Goal: Task Accomplishment & Management: Manage account settings

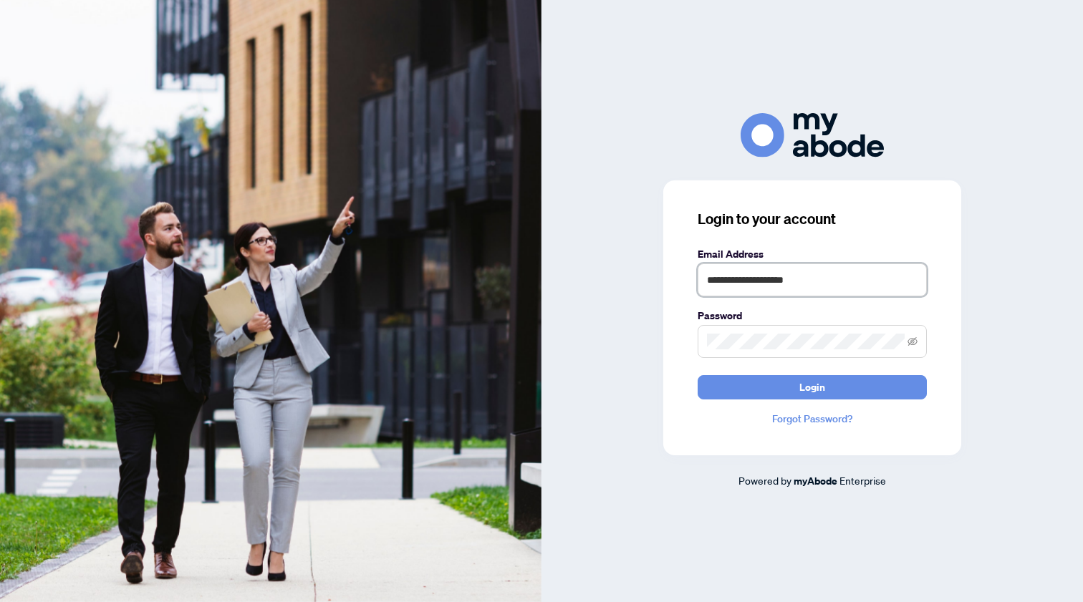
type input "**********"
click at [746, 392] on button "Login" at bounding box center [812, 387] width 229 height 24
click at [690, 341] on div "**********" at bounding box center [812, 317] width 298 height 275
click at [716, 387] on button "Login" at bounding box center [812, 387] width 229 height 24
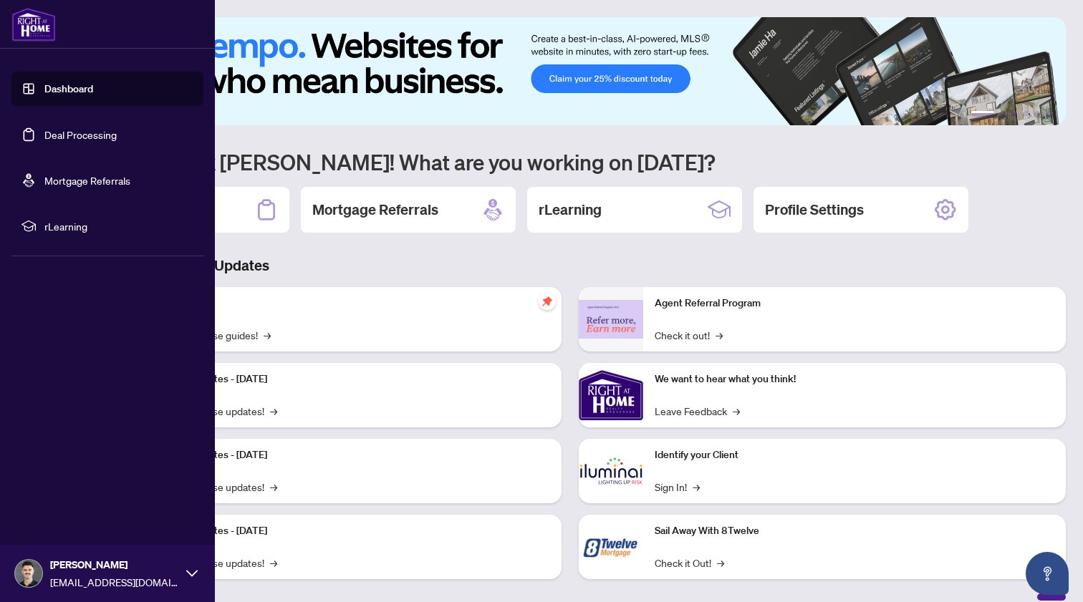
click at [85, 130] on link "Deal Processing" at bounding box center [80, 134] width 72 height 13
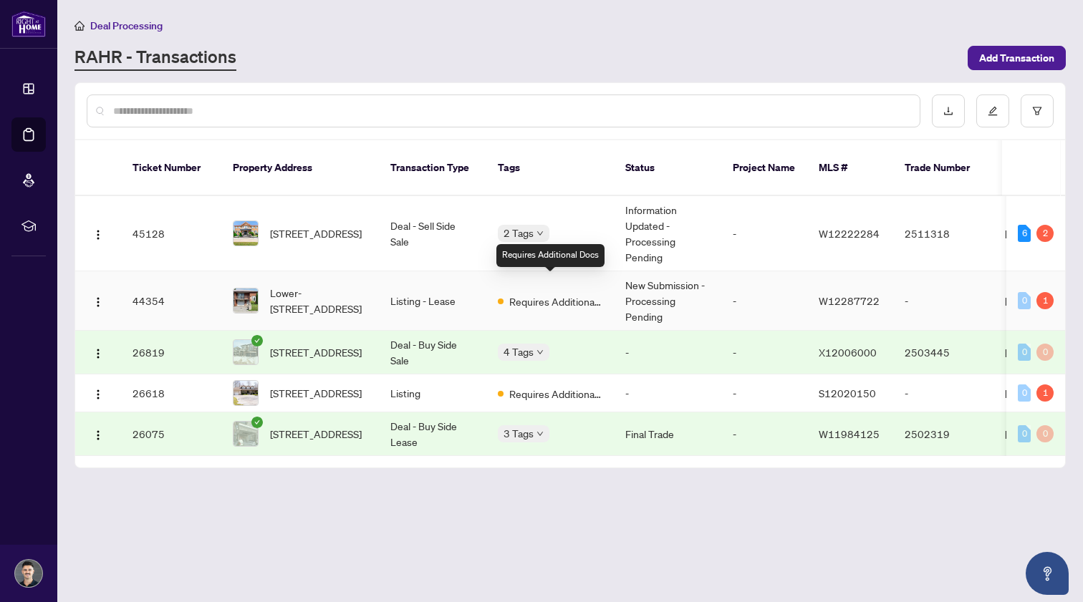
click at [534, 294] on span "Requires Additional Docs" at bounding box center [555, 302] width 93 height 16
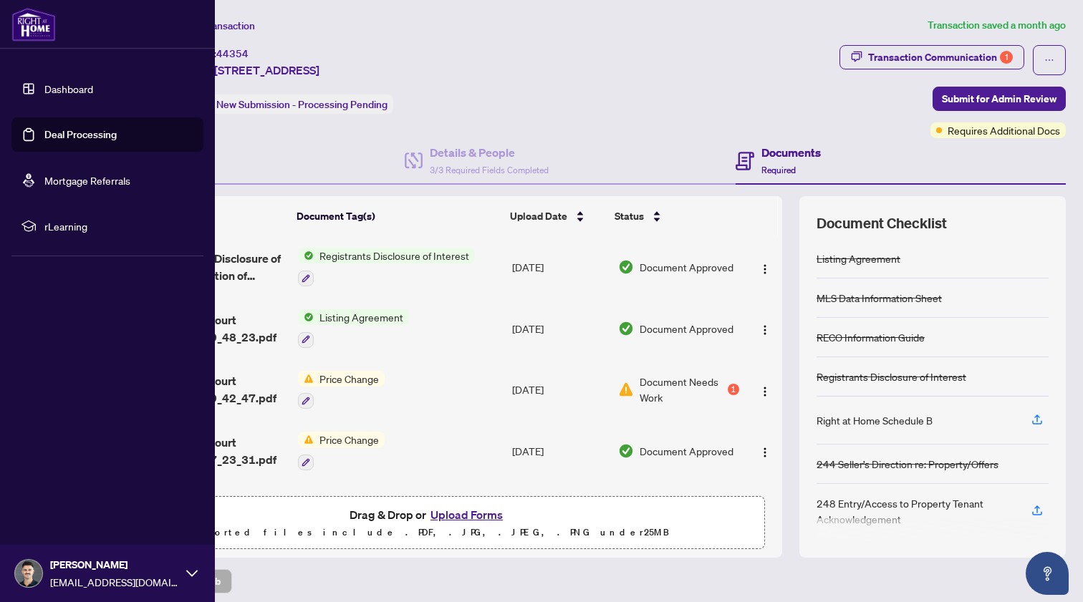
click at [67, 131] on link "Deal Processing" at bounding box center [80, 134] width 72 height 13
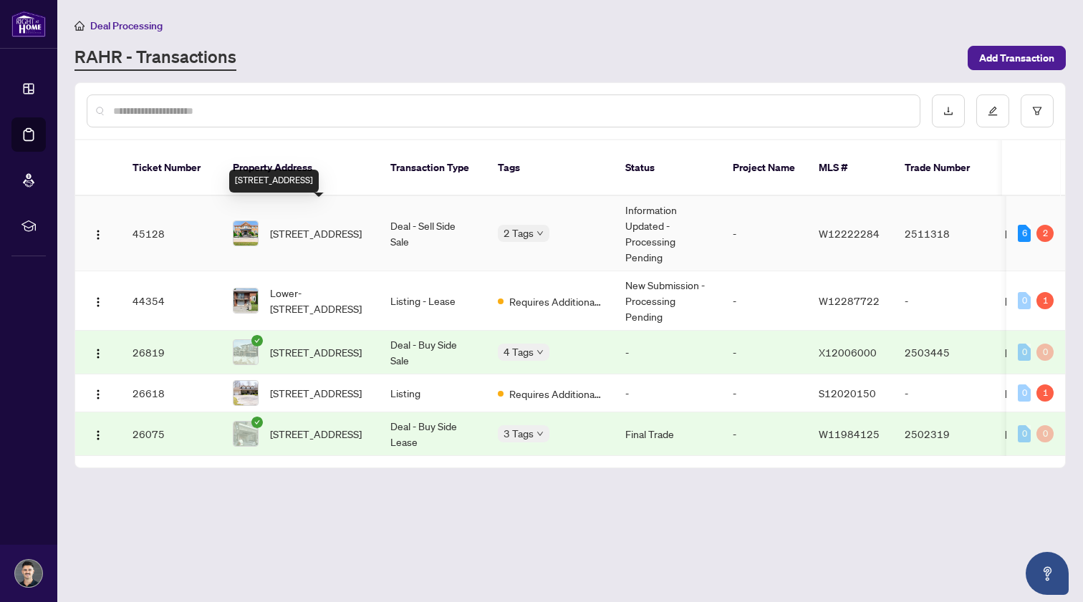
click at [312, 226] on span "[STREET_ADDRESS]" at bounding box center [316, 234] width 92 height 16
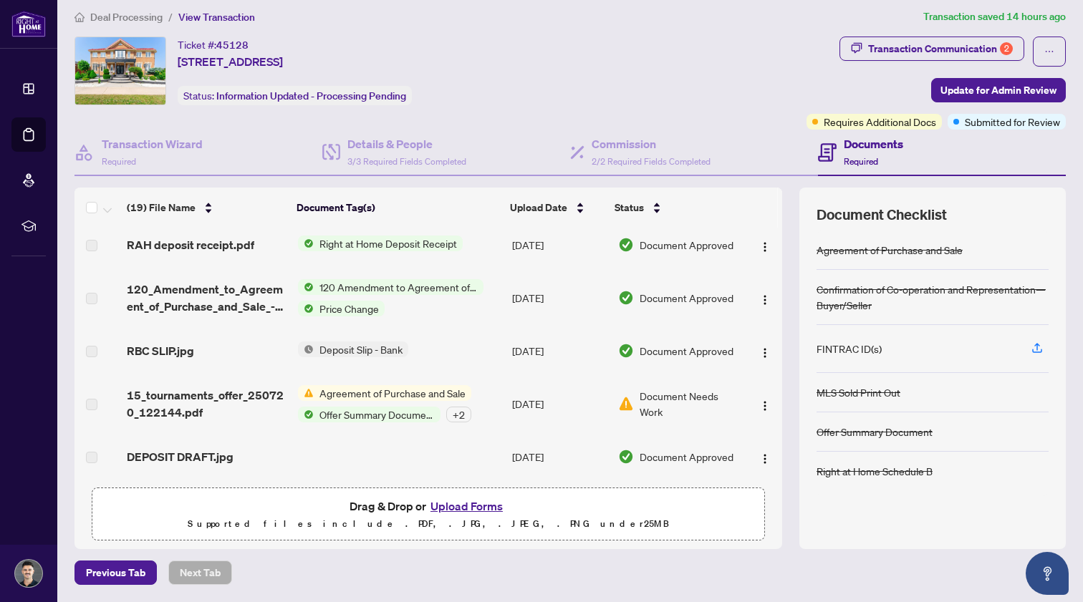
scroll to position [8, 0]
click at [894, 52] on div "Transaction Communication 2" at bounding box center [940, 49] width 145 height 23
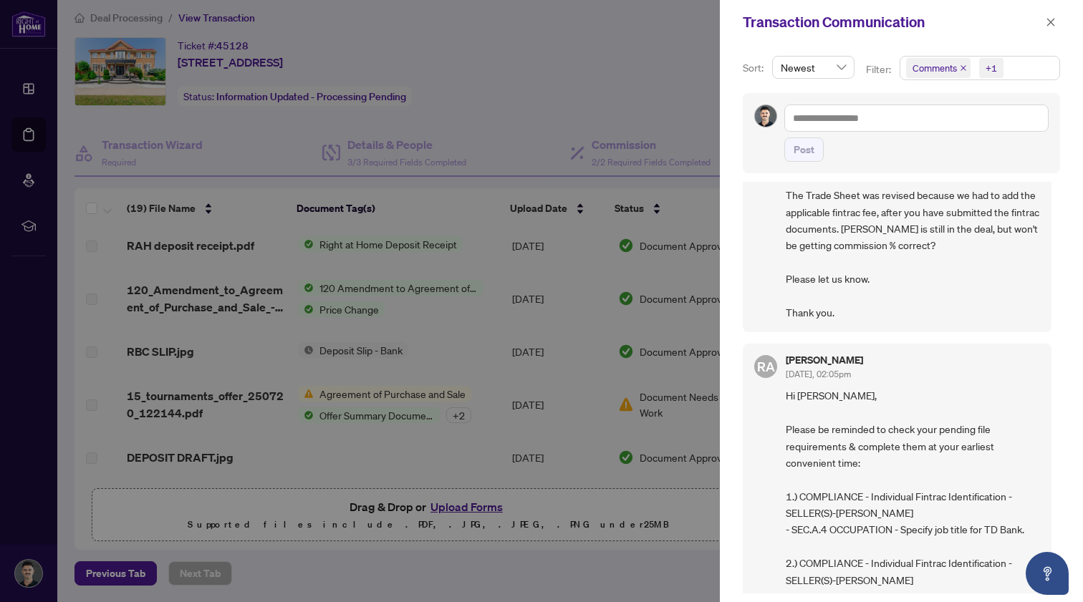
scroll to position [334, 0]
click at [639, 483] on div at bounding box center [541, 301] width 1083 height 602
click at [566, 574] on div at bounding box center [541, 301] width 1083 height 602
click at [1046, 20] on icon "close" at bounding box center [1051, 22] width 10 height 10
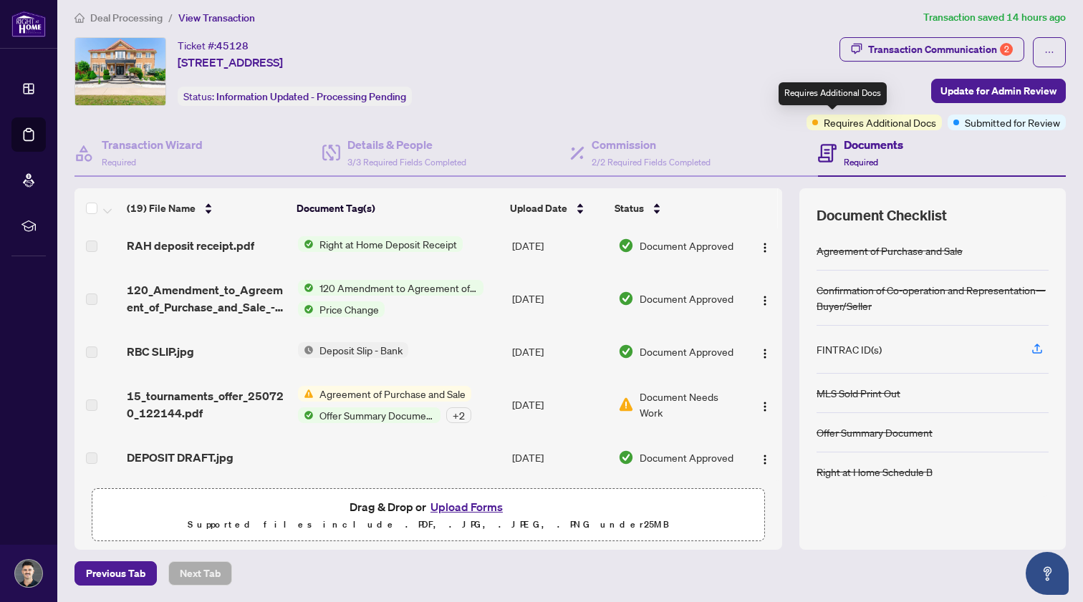
click at [824, 120] on span "Requires Additional Docs" at bounding box center [880, 123] width 112 height 16
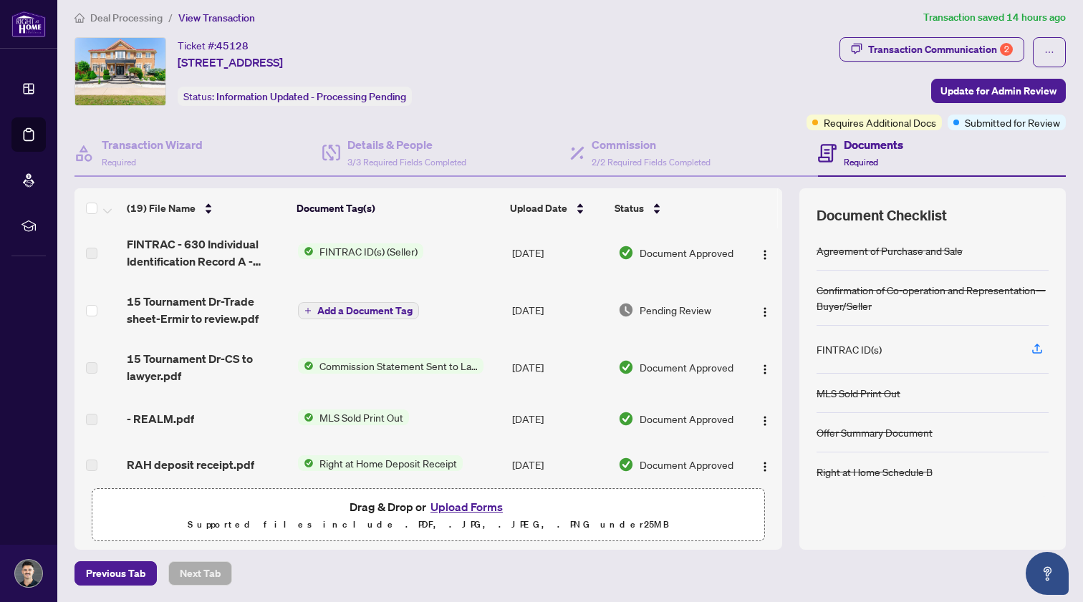
scroll to position [519, 0]
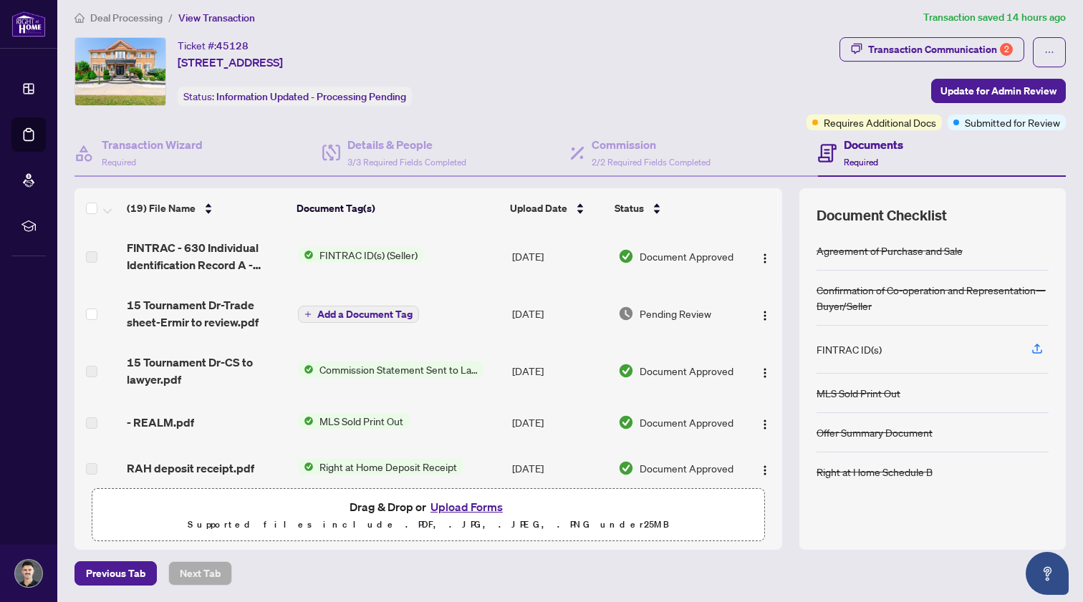
click at [213, 319] on span "15 Tournament Dr-Trade sheet-Ermir to review.pdf" at bounding box center [207, 313] width 160 height 34
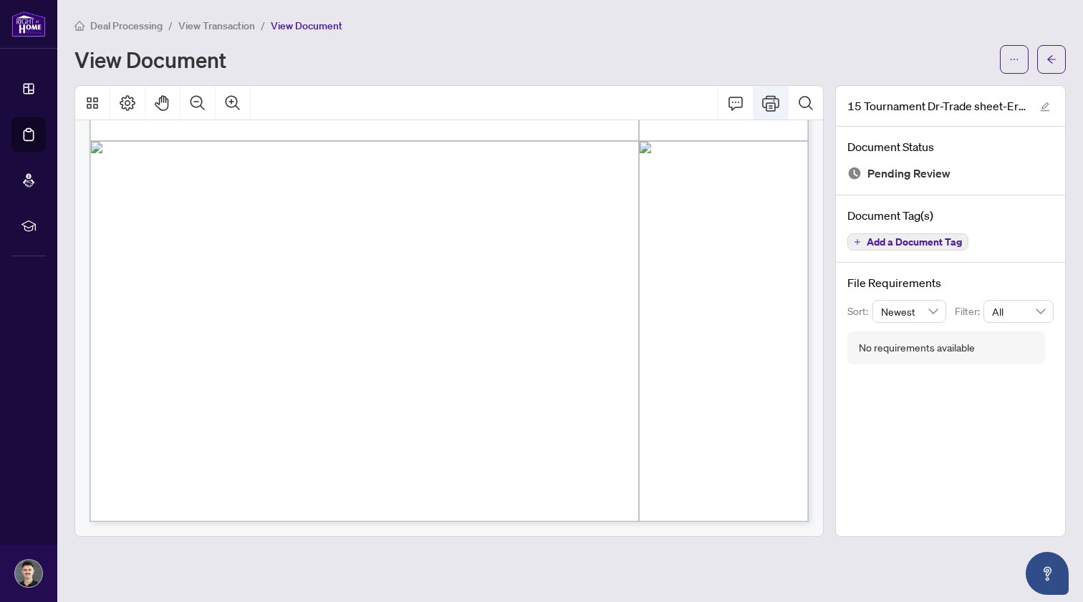
click at [773, 117] on button "Print" at bounding box center [770, 103] width 34 height 34
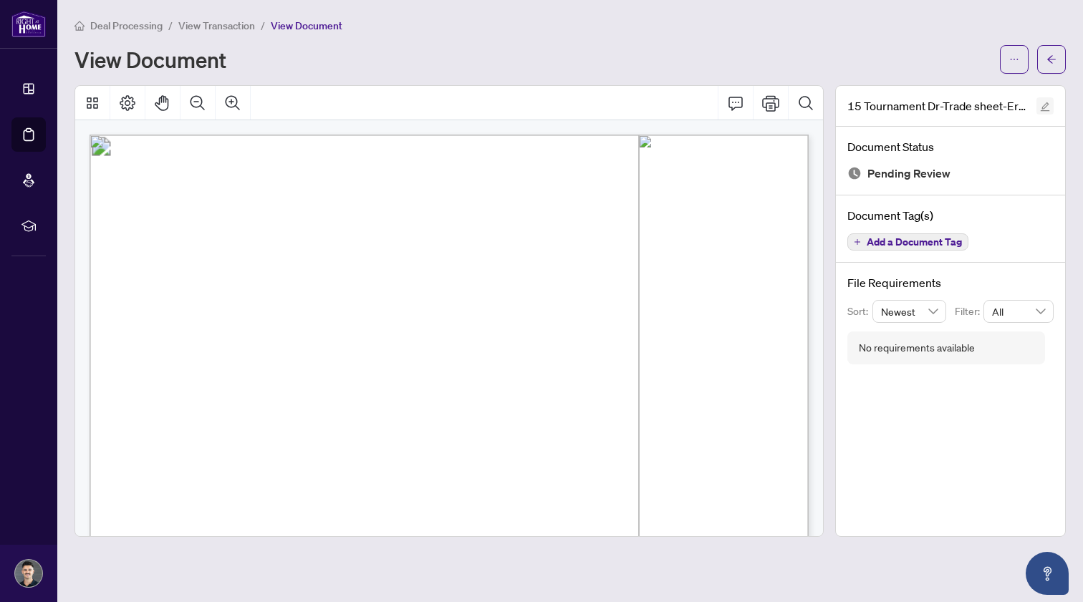
click at [1045, 109] on icon "edit" at bounding box center [1045, 107] width 10 height 10
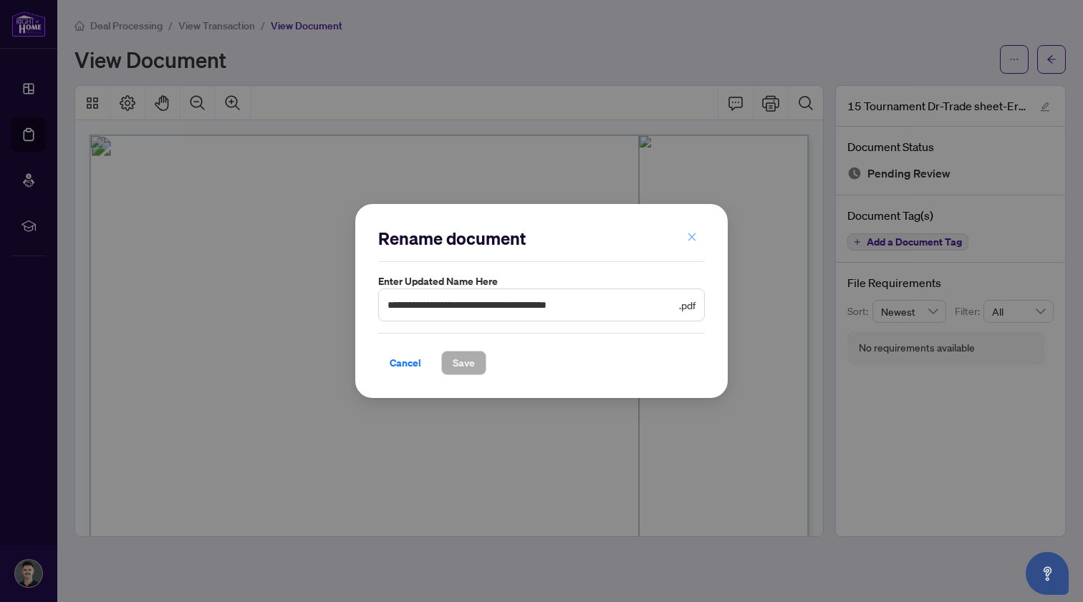
click at [690, 234] on icon "close" at bounding box center [692, 237] width 10 height 10
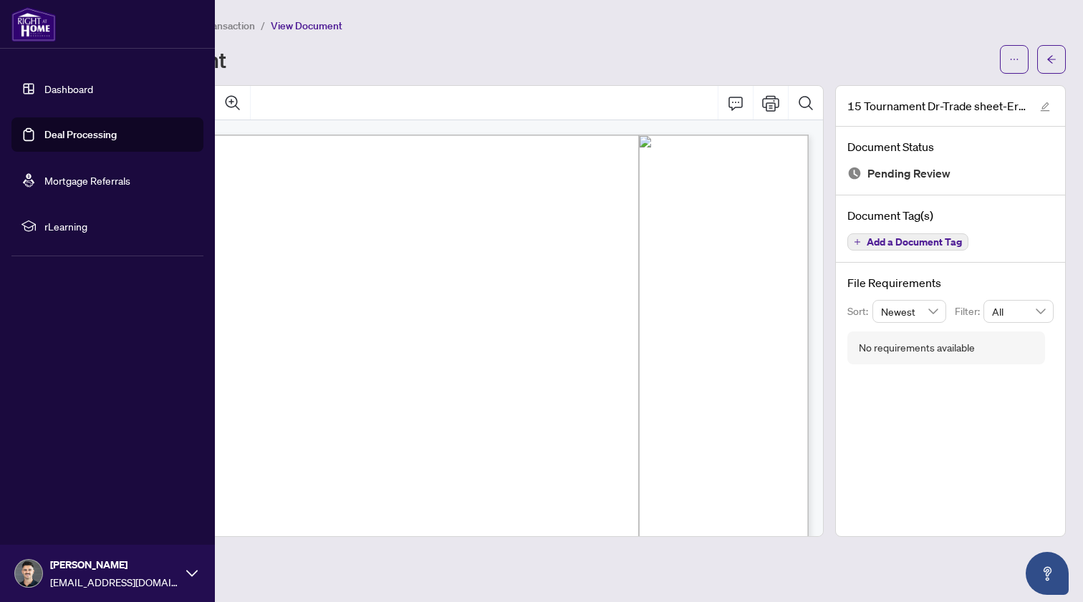
click at [72, 133] on link "Deal Processing" at bounding box center [80, 134] width 72 height 13
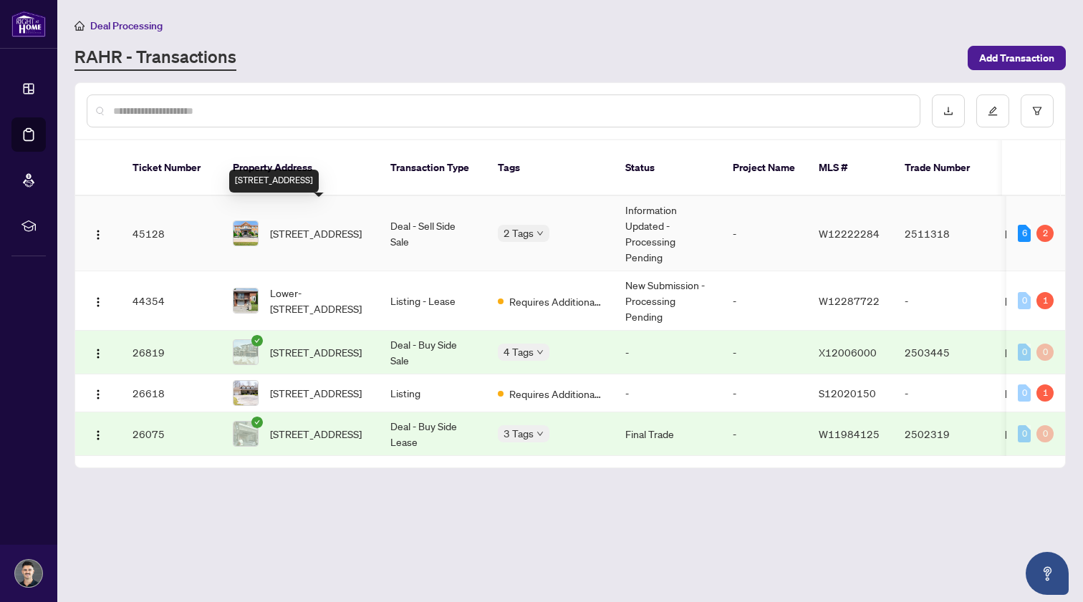
click at [299, 228] on span "[STREET_ADDRESS]" at bounding box center [316, 234] width 92 height 16
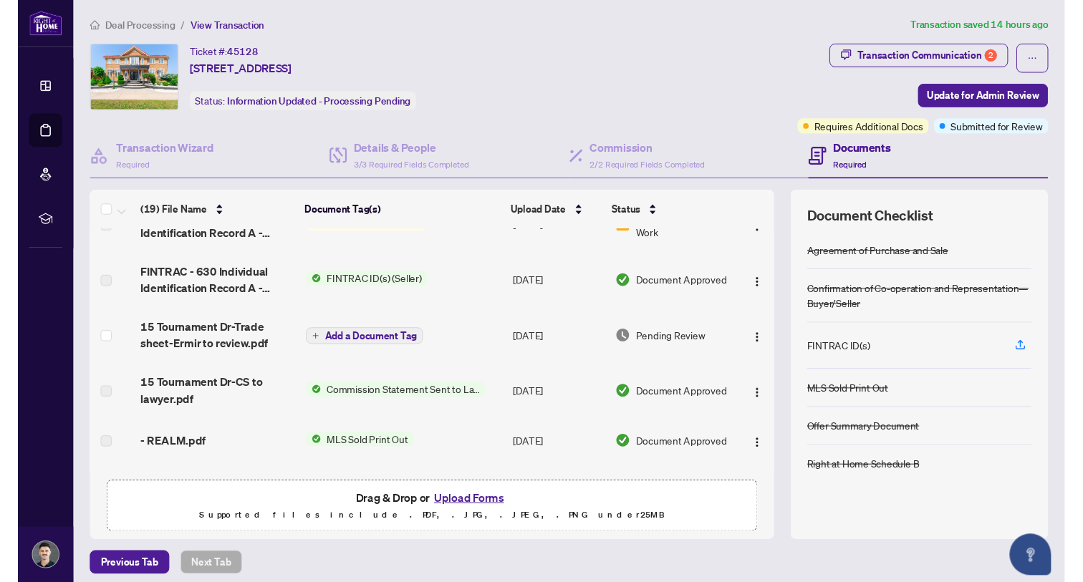
scroll to position [482, 0]
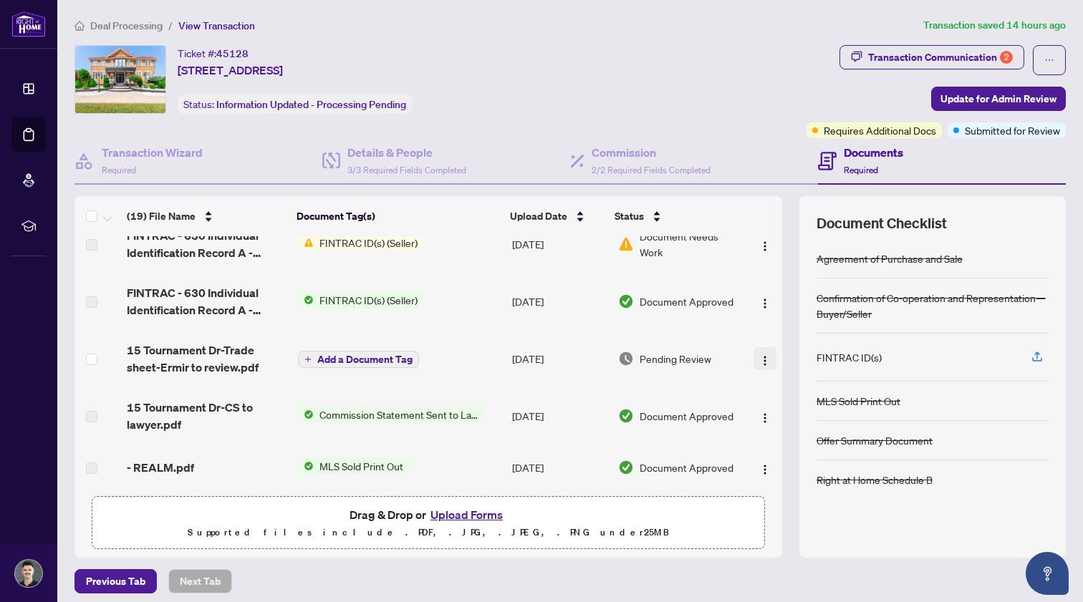
click at [759, 357] on img "button" at bounding box center [764, 360] width 11 height 11
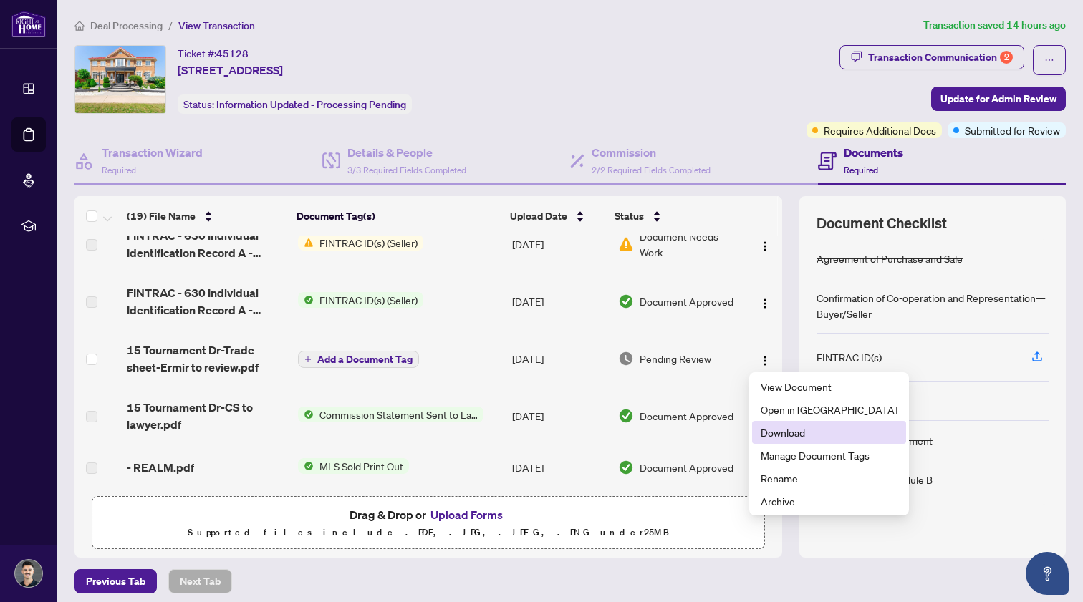
click at [781, 437] on span "Download" at bounding box center [829, 433] width 137 height 16
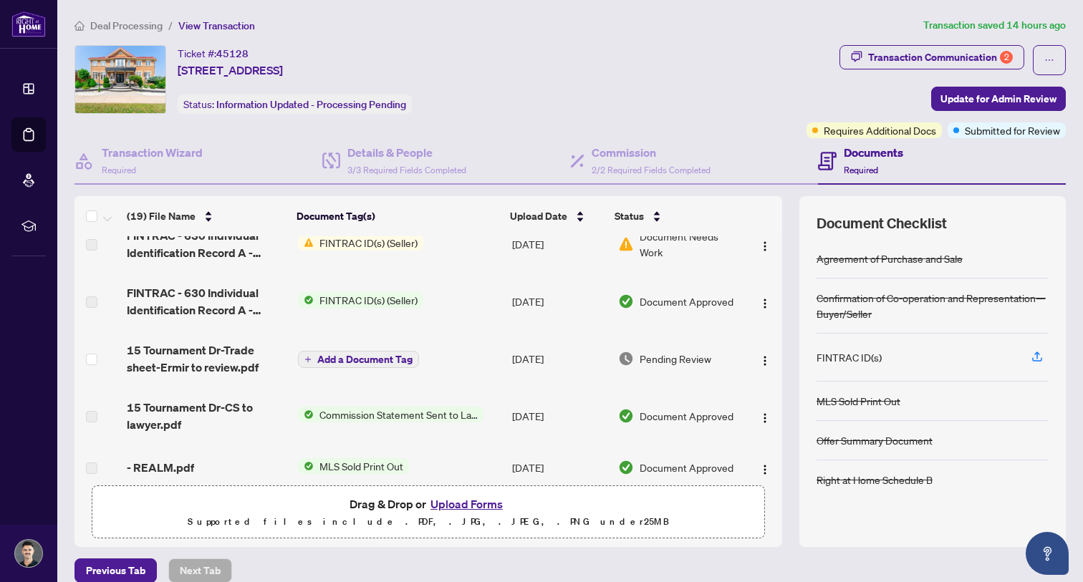
click at [467, 503] on button "Upload Forms" at bounding box center [466, 504] width 81 height 19
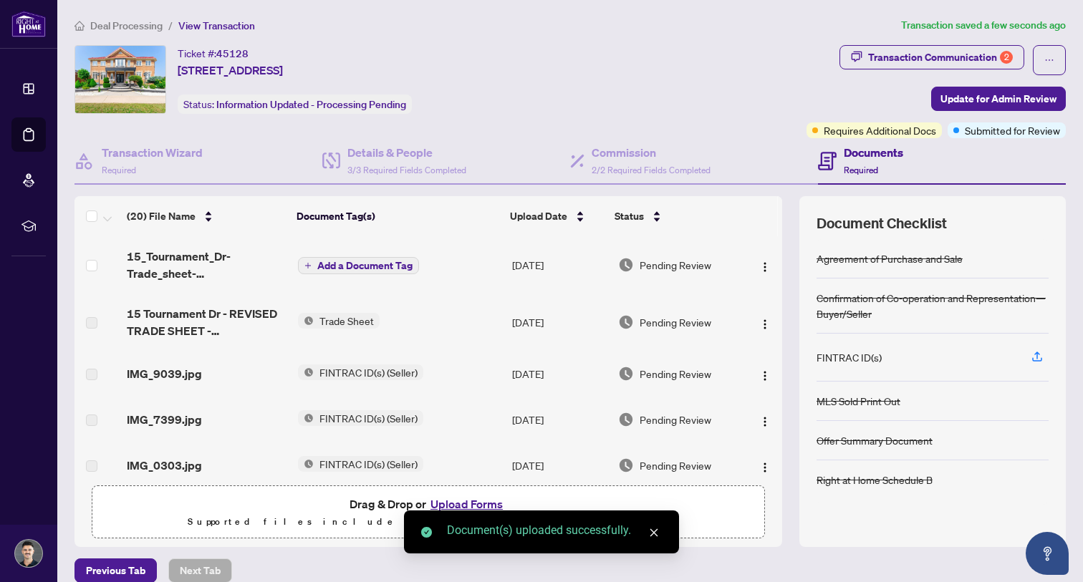
scroll to position [0, 0]
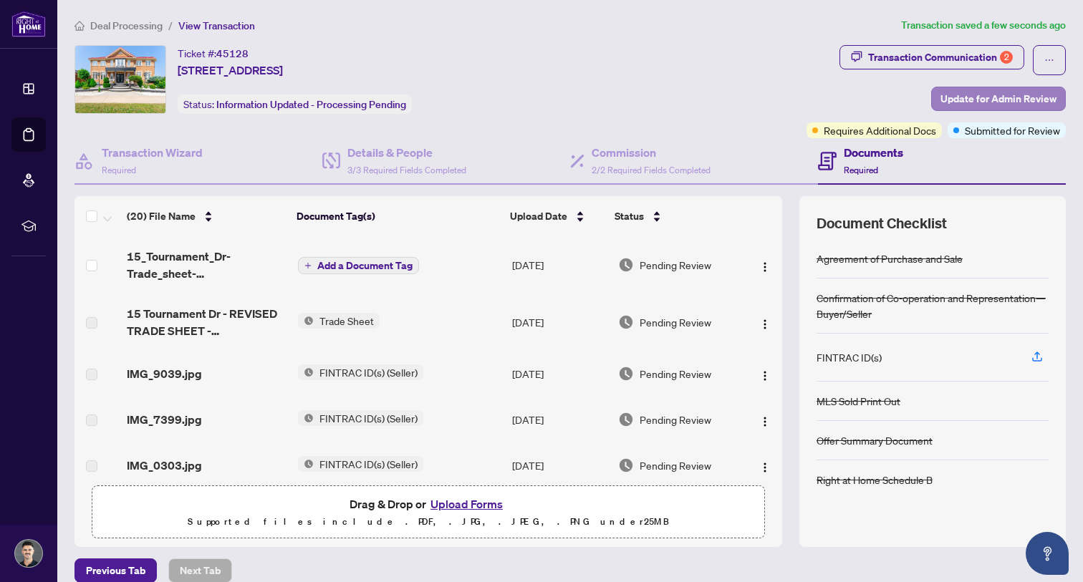
click at [971, 95] on span "Update for Admin Review" at bounding box center [998, 98] width 116 height 23
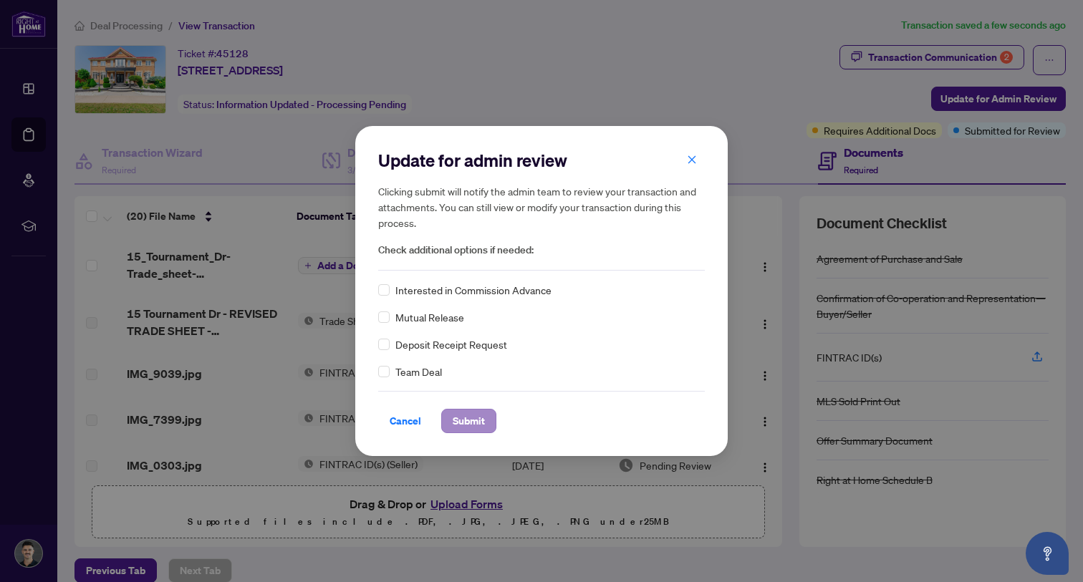
click at [458, 414] on span "Submit" at bounding box center [469, 421] width 32 height 23
click at [26, 130] on div "Update for admin review Clicking submit will notify the admin team to review yo…" at bounding box center [541, 291] width 1083 height 582
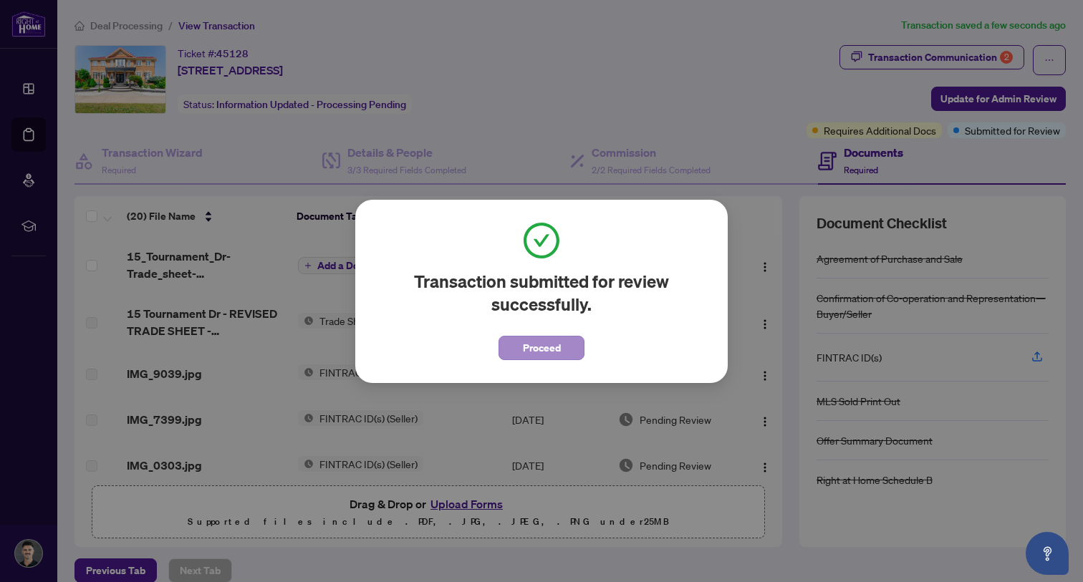
click at [552, 347] on span "Proceed" at bounding box center [542, 348] width 38 height 23
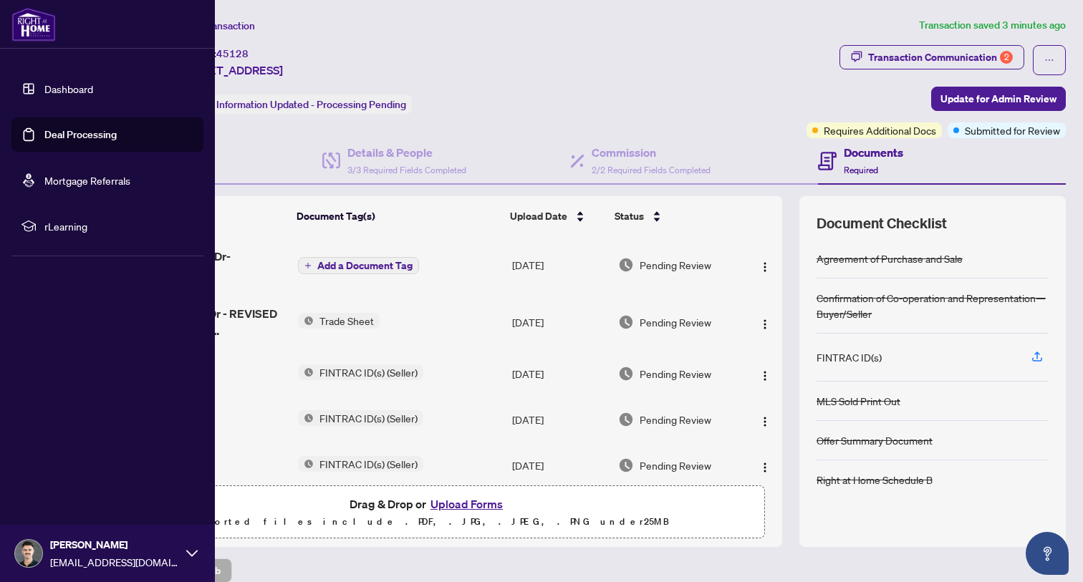
click at [62, 141] on link "Deal Processing" at bounding box center [80, 134] width 72 height 13
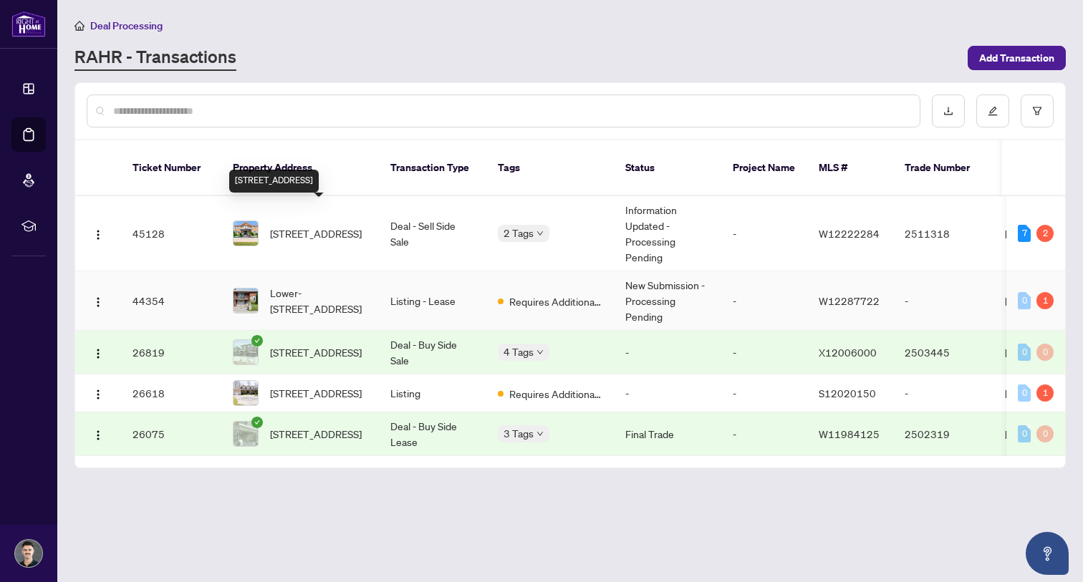
click at [314, 285] on span "Lower-[STREET_ADDRESS]" at bounding box center [318, 301] width 97 height 32
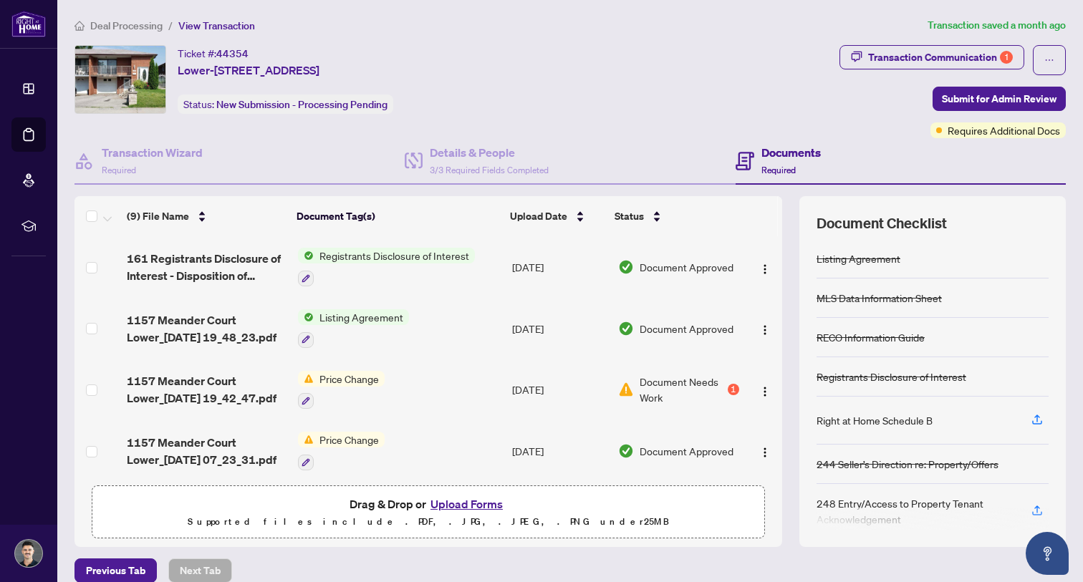
click at [677, 390] on span "Document Needs Work" at bounding box center [681, 390] width 85 height 32
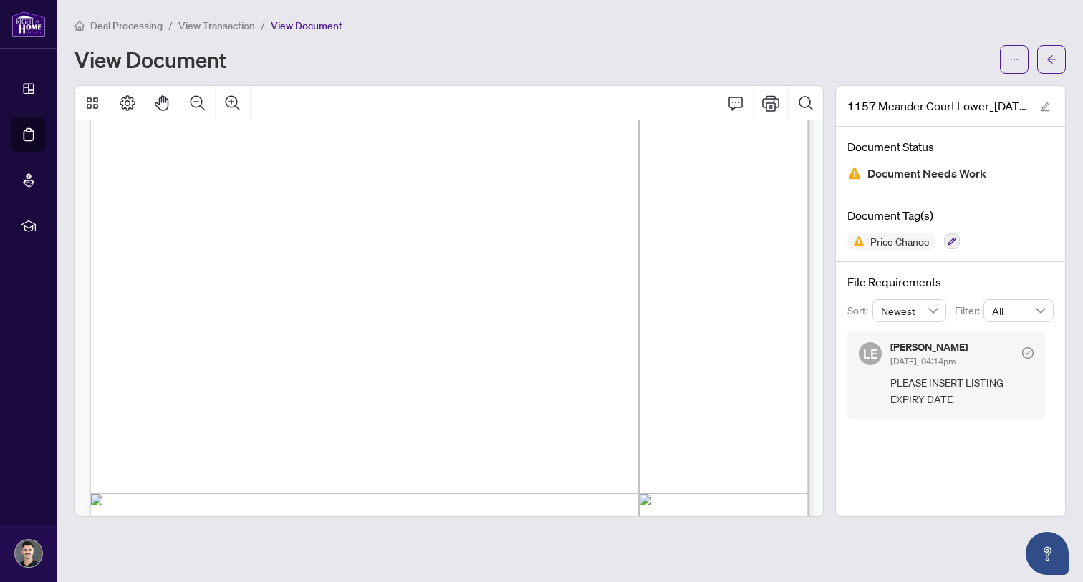
scroll to position [197, 0]
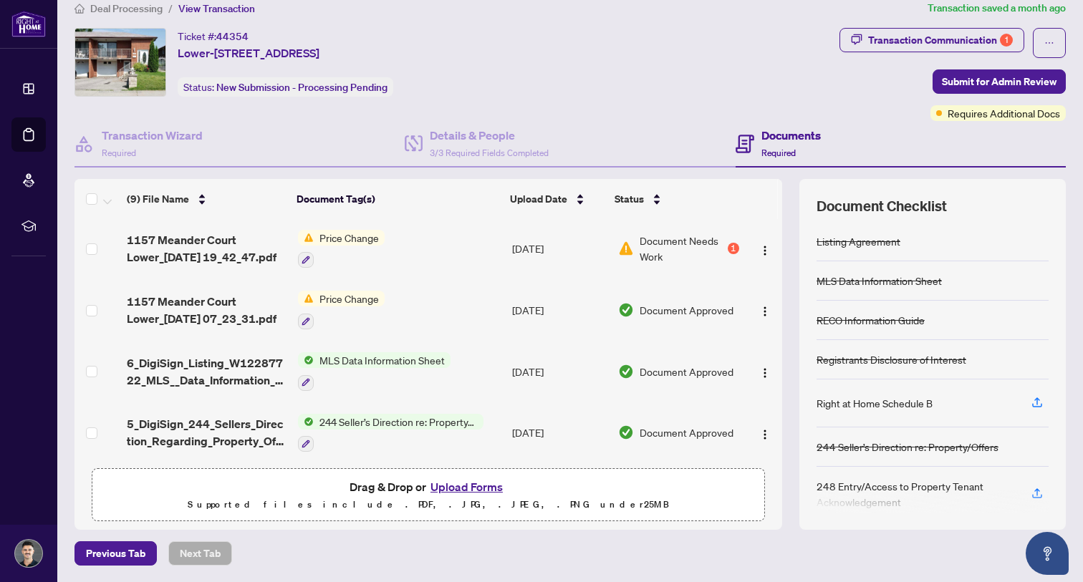
scroll to position [67, 0]
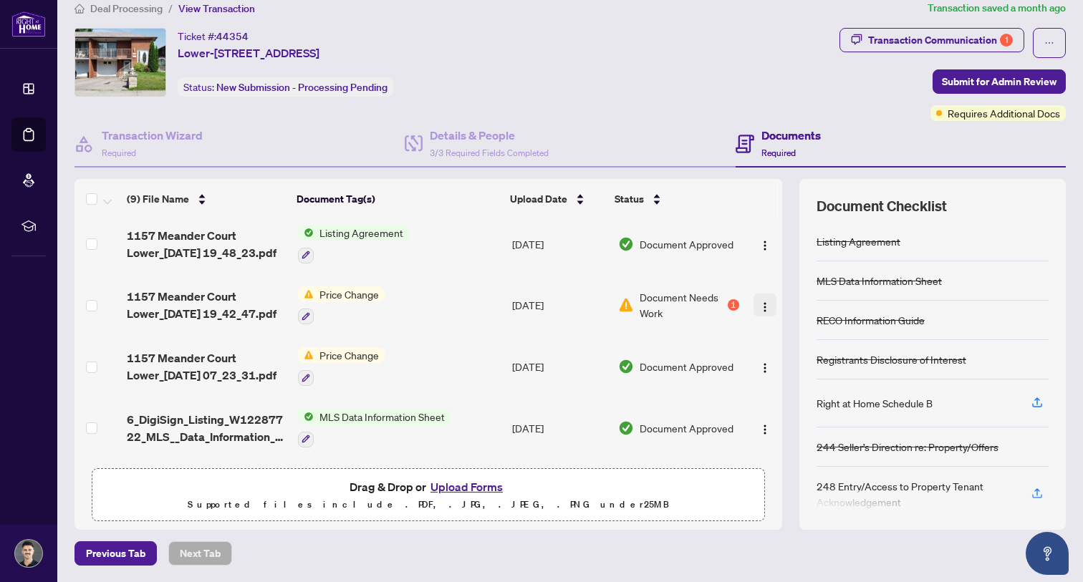
click at [759, 307] on img "button" at bounding box center [764, 306] width 11 height 11
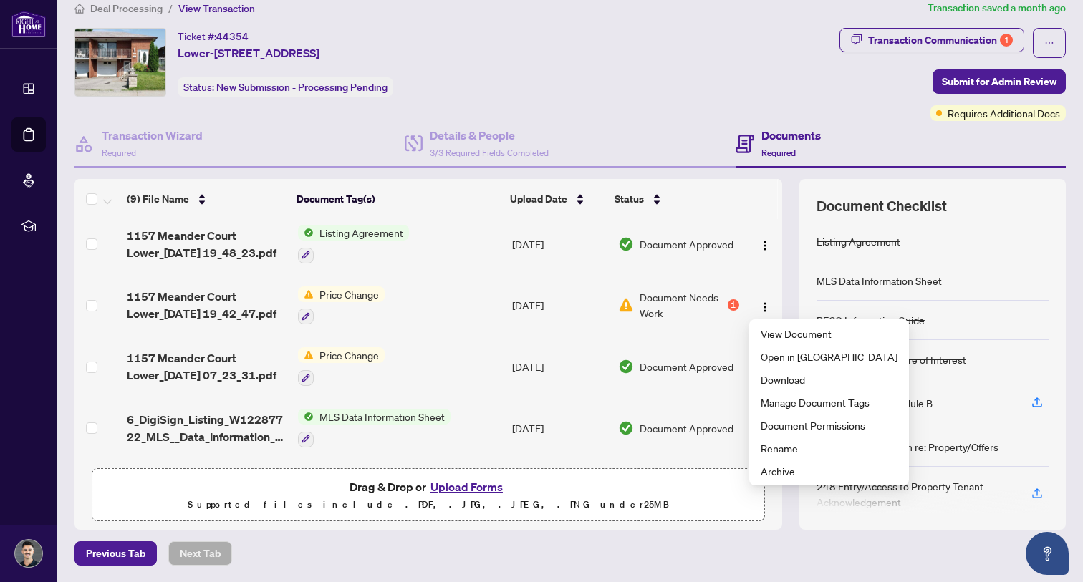
click at [696, 379] on td "Document Approved" at bounding box center [678, 367] width 132 height 62
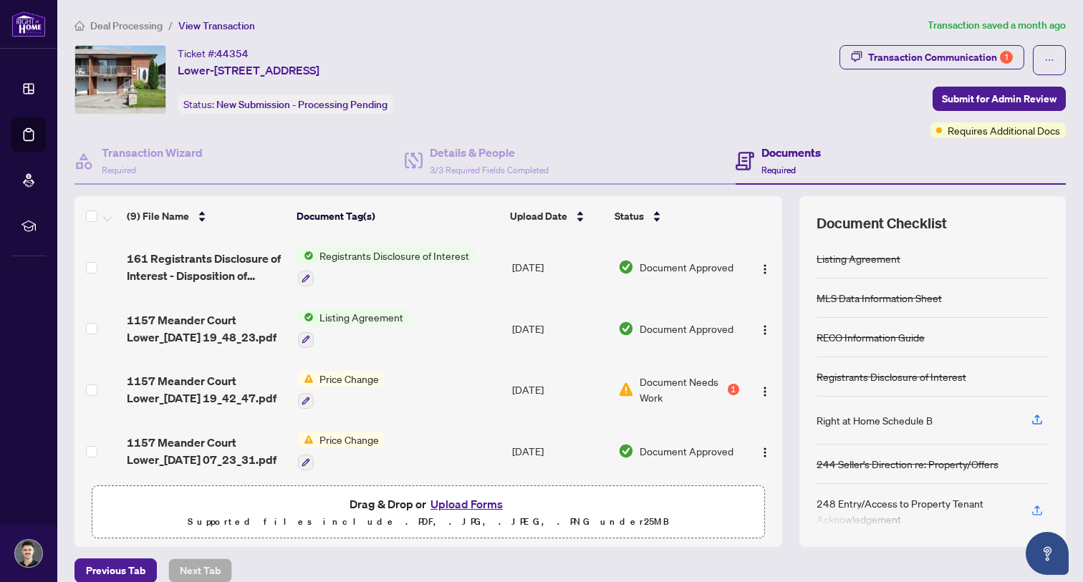
click at [680, 397] on span "Document Needs Work" at bounding box center [681, 390] width 85 height 32
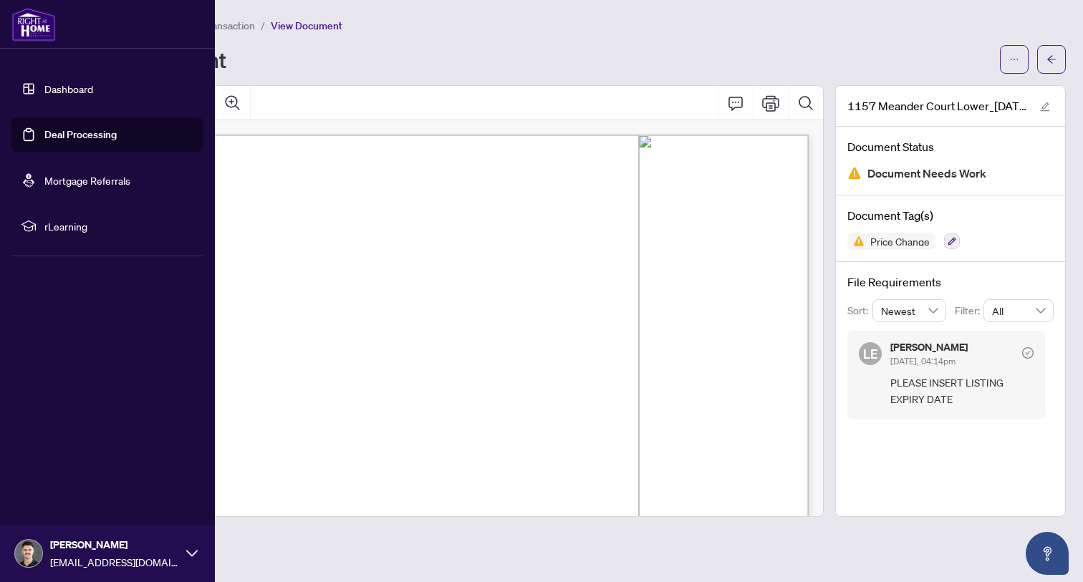
click at [61, 129] on link "Deal Processing" at bounding box center [80, 134] width 72 height 13
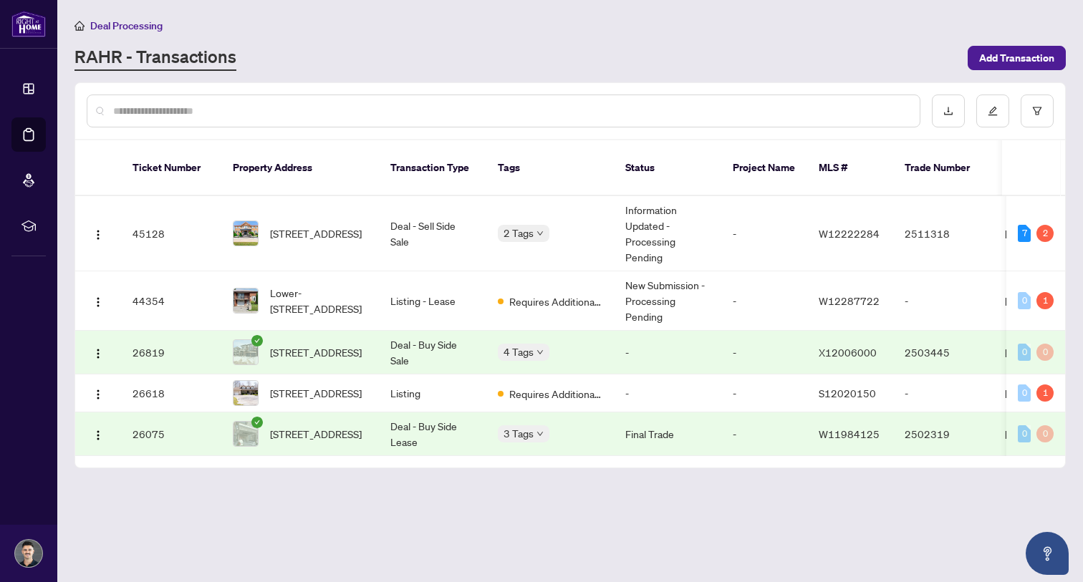
click at [391, 523] on main "Deal Processing [PERSON_NAME] - Transactions Add Transaction Ticket Number Prop…" at bounding box center [569, 291] width 1025 height 582
click at [312, 285] on span "Lower-[STREET_ADDRESS]" at bounding box center [318, 301] width 97 height 32
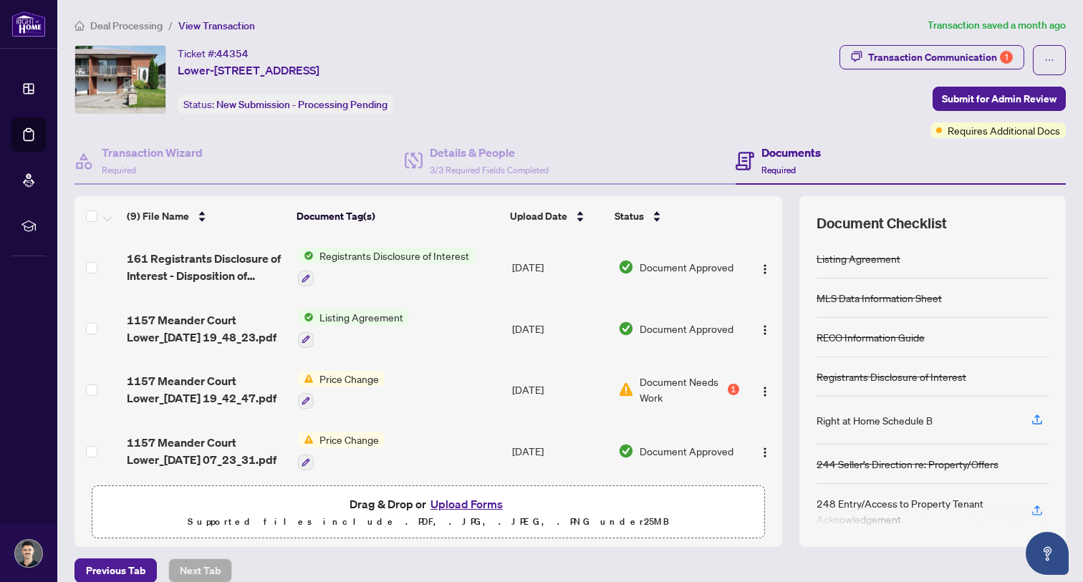
click at [482, 506] on button "Upload Forms" at bounding box center [466, 504] width 81 height 19
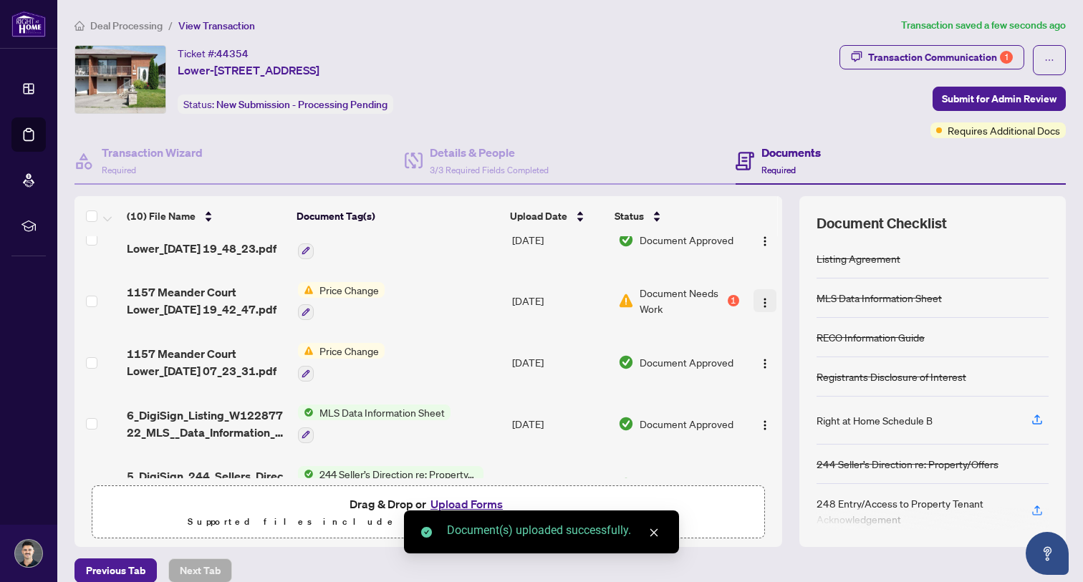
scroll to position [183, 0]
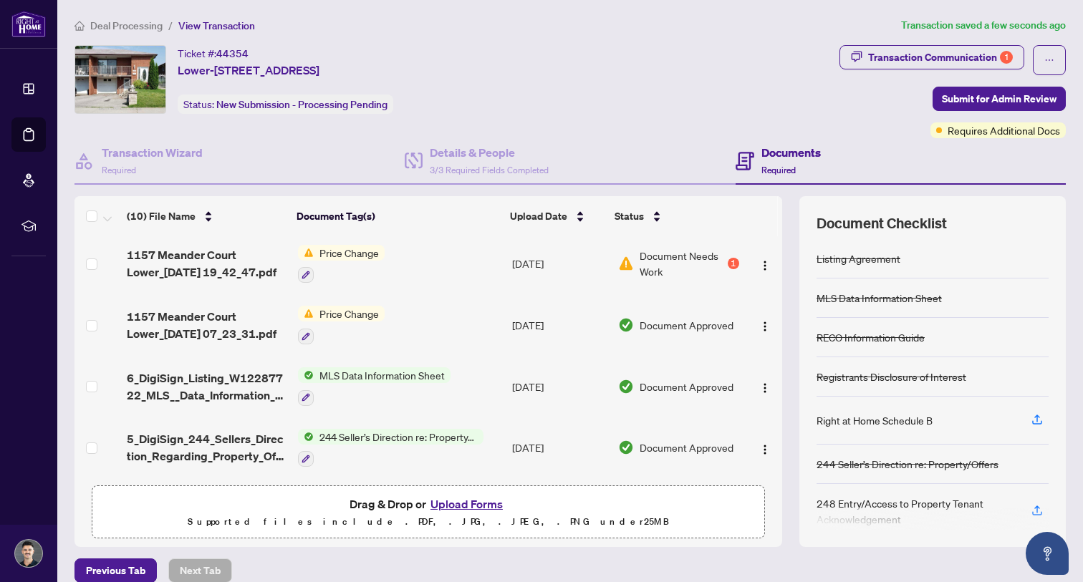
click at [667, 258] on span "Document Needs Work" at bounding box center [681, 264] width 85 height 32
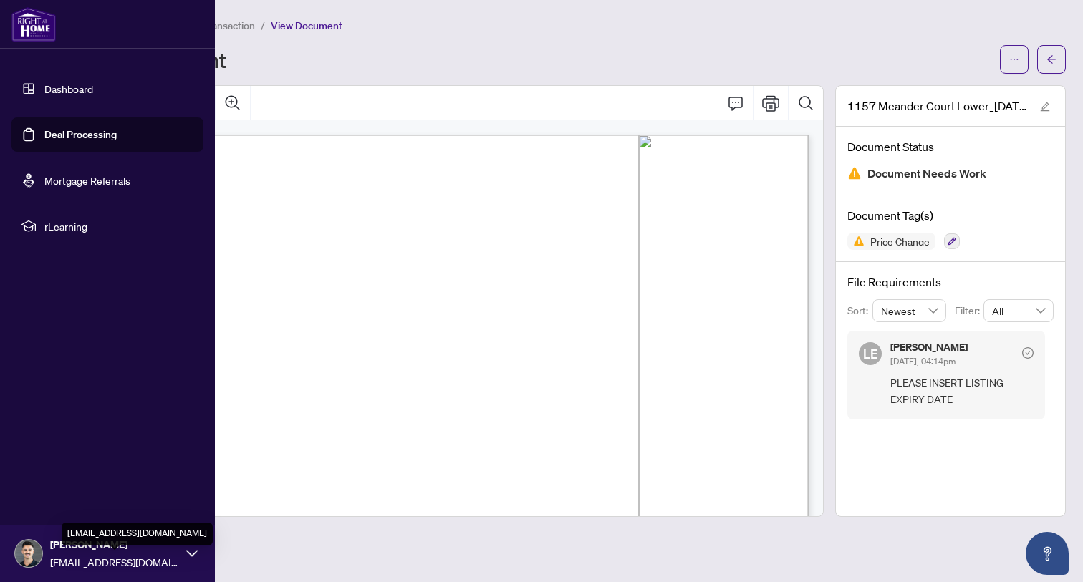
click at [173, 560] on span "[EMAIL_ADDRESS][DOMAIN_NAME]" at bounding box center [114, 562] width 129 height 16
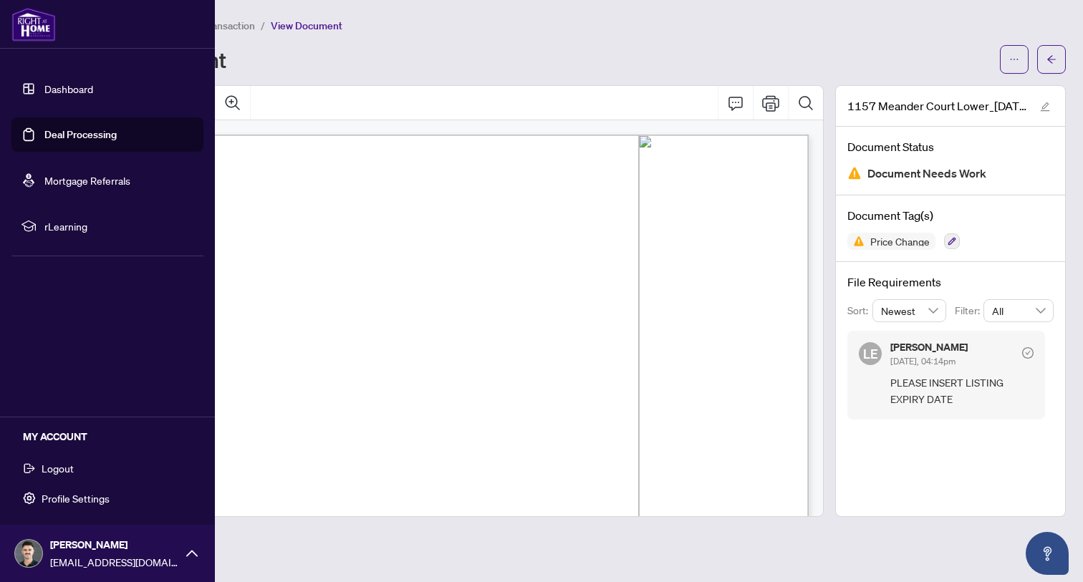
click at [81, 466] on button "Logout" at bounding box center [107, 468] width 192 height 24
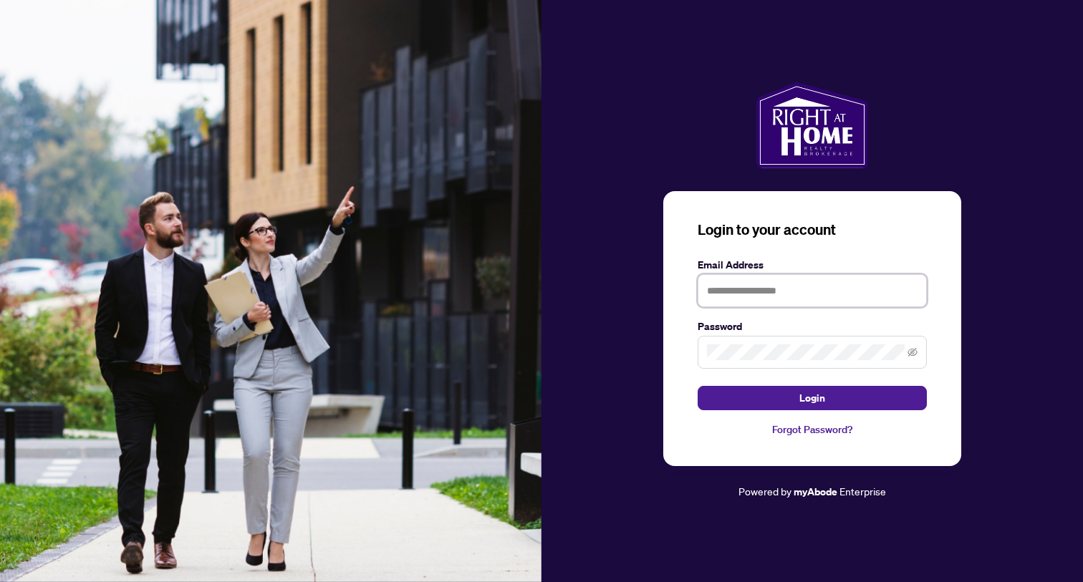
type input "*"
